Goal: Navigation & Orientation: Find specific page/section

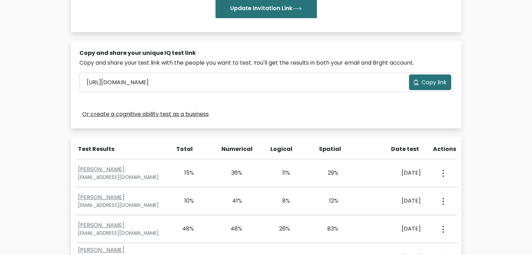
scroll to position [182, 0]
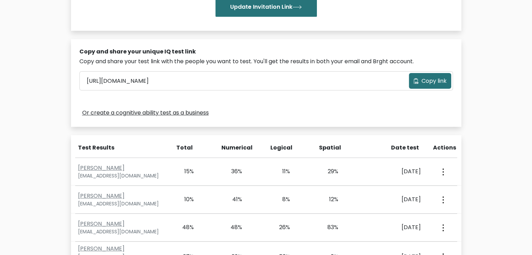
click at [101, 147] on div "Test Results" at bounding box center [121, 148] width 86 height 8
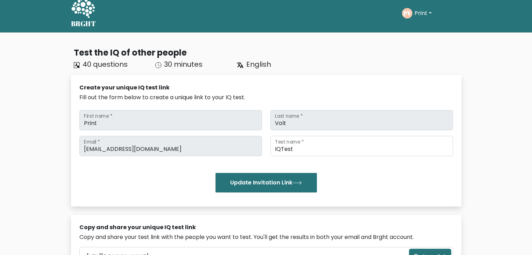
scroll to position [0, 0]
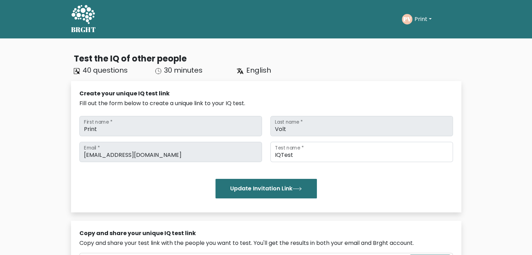
click at [387, 234] on div "Copy and share your unique IQ test link" at bounding box center [266, 234] width 374 height 8
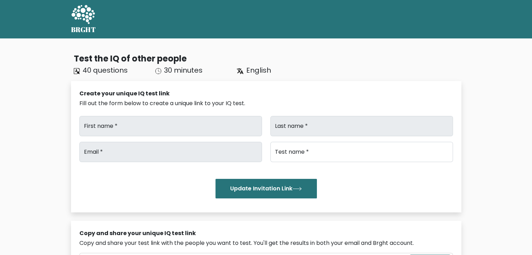
type input "Print"
type input "Volt"
type input "[EMAIL_ADDRESS][DOMAIN_NAME]"
type input "IQTest"
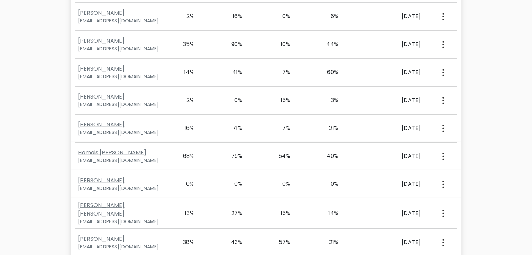
scroll to position [4619, 0]
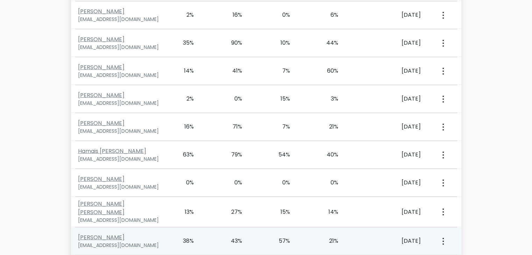
click at [444, 231] on button "button" at bounding box center [443, 242] width 6 height 22
